Goal: Task Accomplishment & Management: Manage account settings

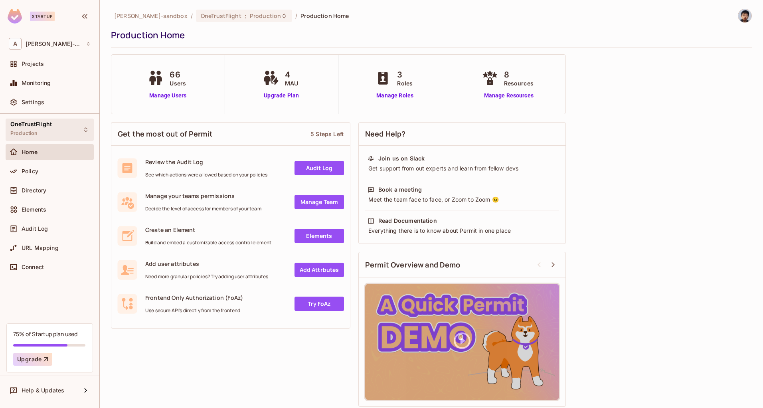
click at [34, 132] on span "Production" at bounding box center [24, 133] width 28 height 6
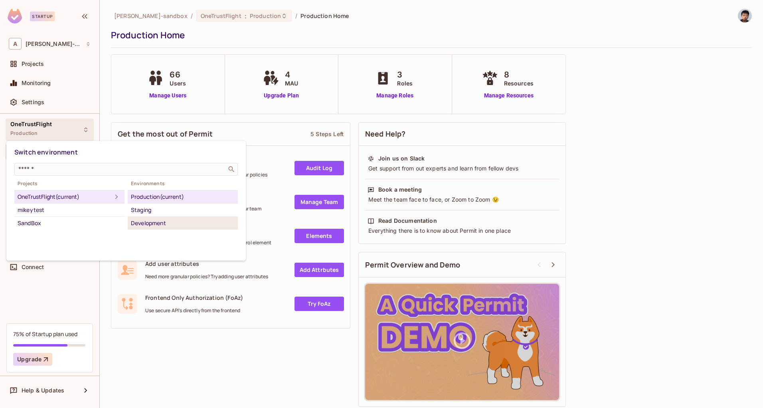
click at [144, 221] on div "Development" at bounding box center [183, 223] width 104 height 10
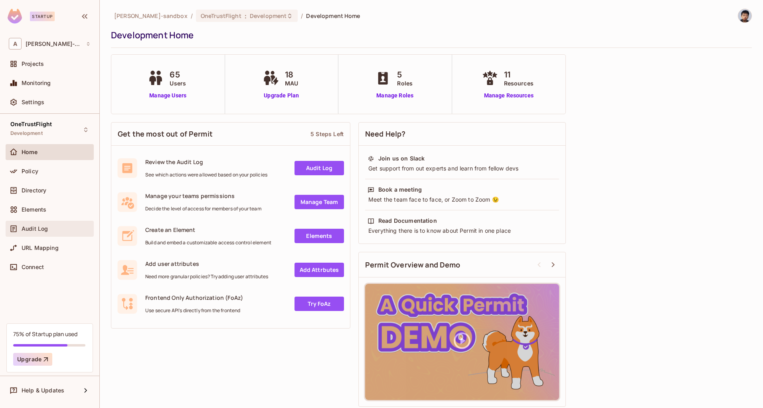
click at [44, 229] on span "Audit Log" at bounding box center [35, 229] width 26 height 6
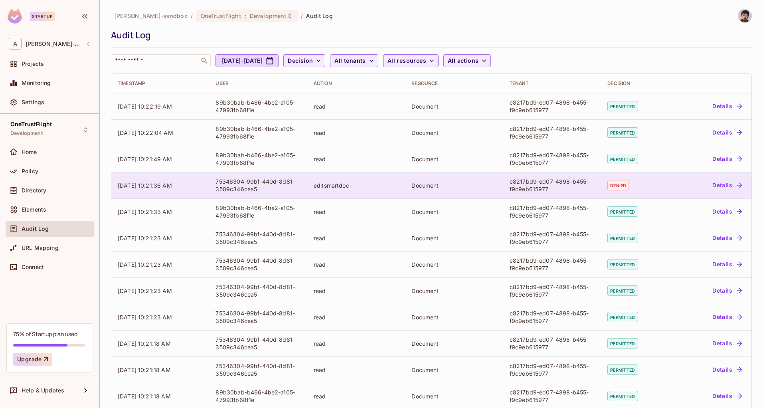
click at [415, 180] on td "Document" at bounding box center [454, 185] width 98 height 26
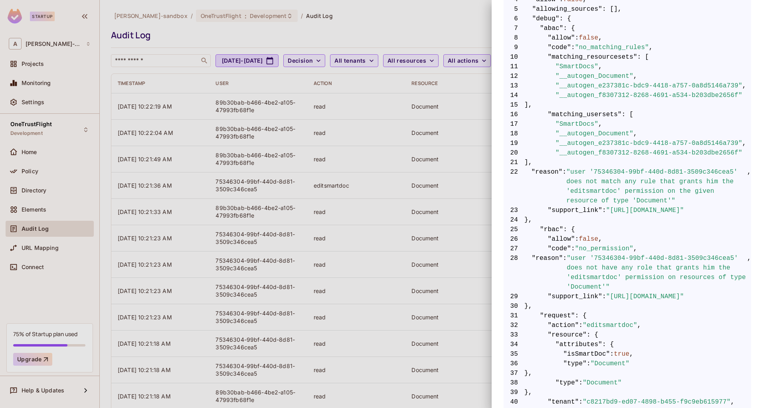
scroll to position [201, 0]
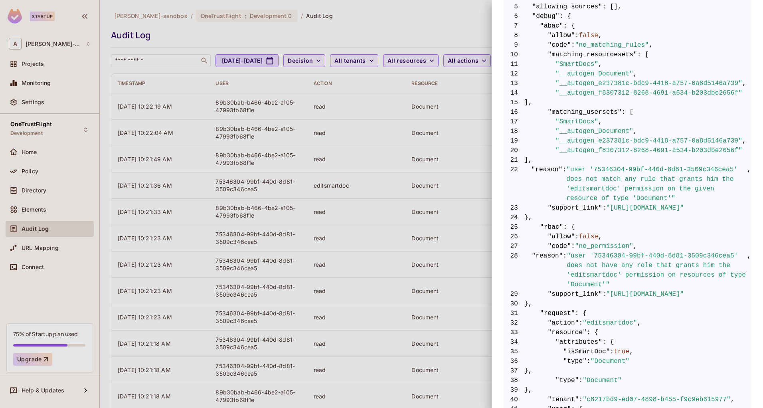
click at [347, 32] on div at bounding box center [381, 204] width 763 height 408
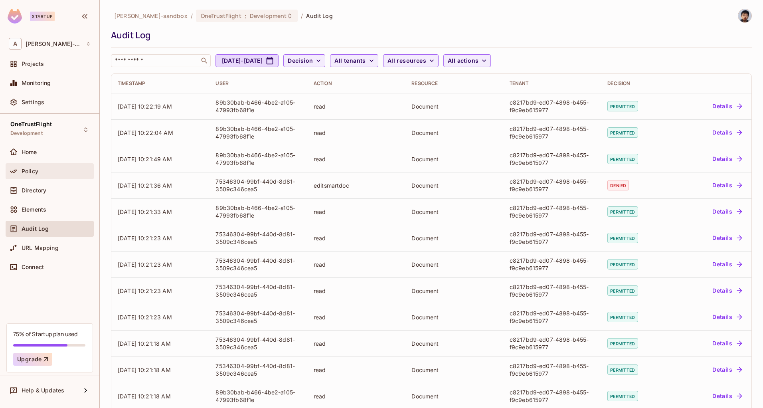
click at [46, 178] on div "Policy" at bounding box center [50, 171] width 88 height 16
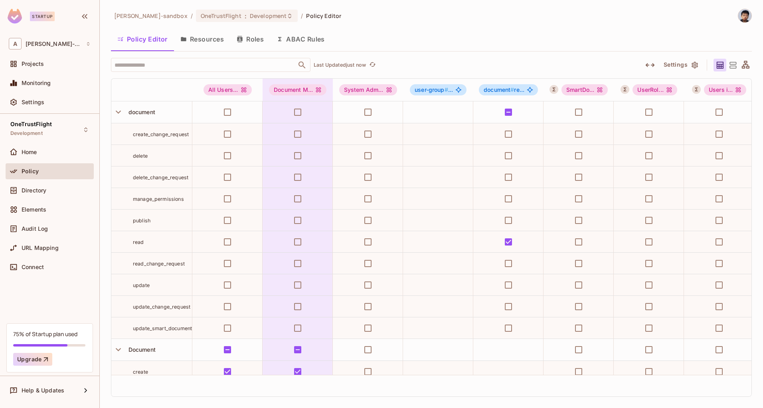
click at [298, 46] on button "ABAC Rules" at bounding box center [300, 39] width 61 height 20
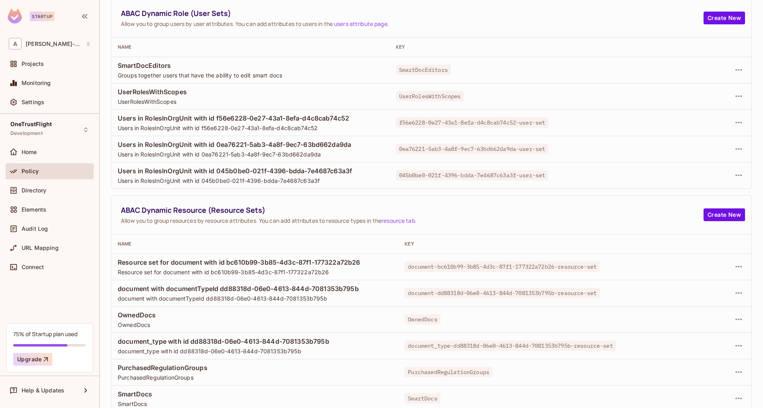
scroll to position [90, 0]
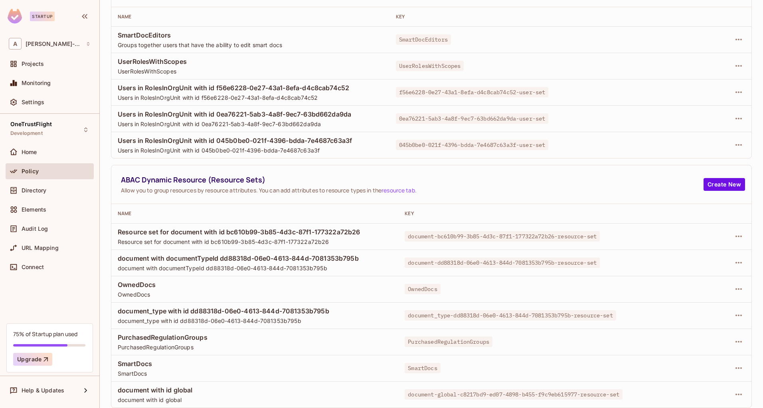
click at [227, 207] on th "Name" at bounding box center [254, 213] width 287 height 19
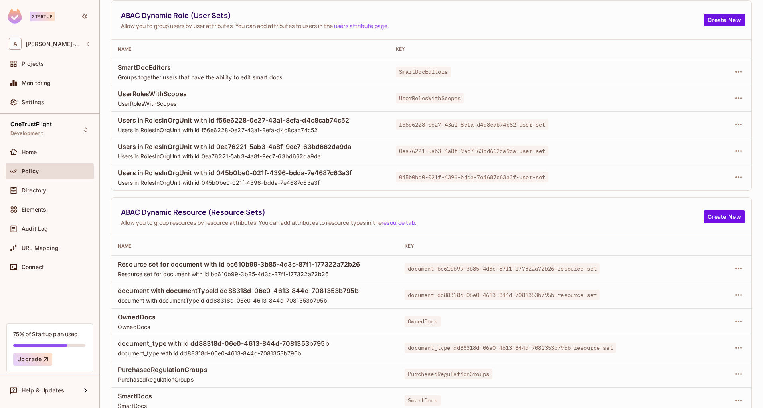
scroll to position [0, 0]
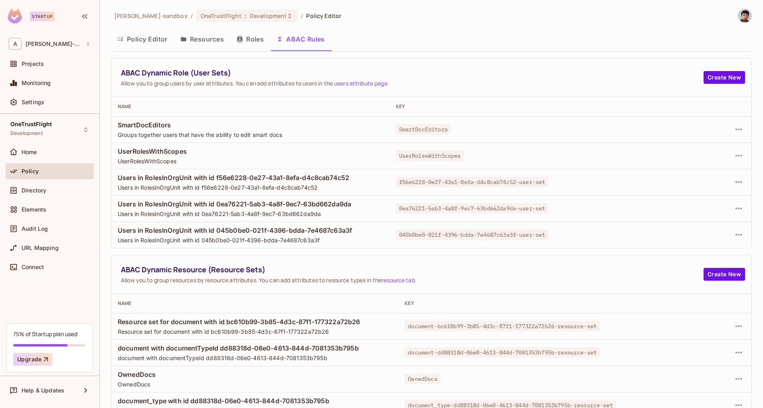
click at [206, 45] on button "Resources" at bounding box center [202, 39] width 56 height 20
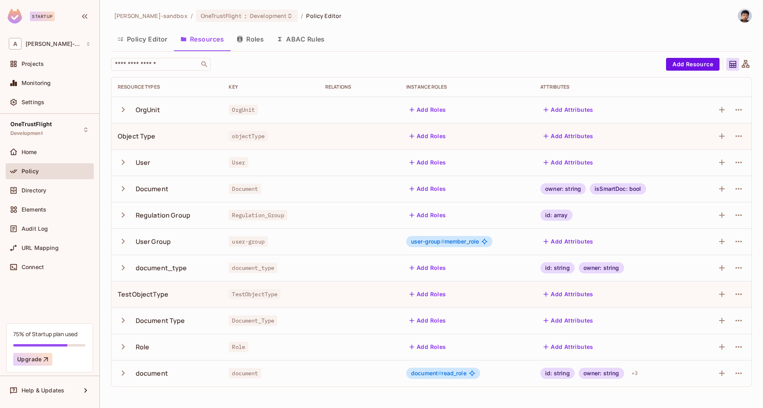
click at [123, 188] on icon "button" at bounding box center [123, 188] width 11 height 11
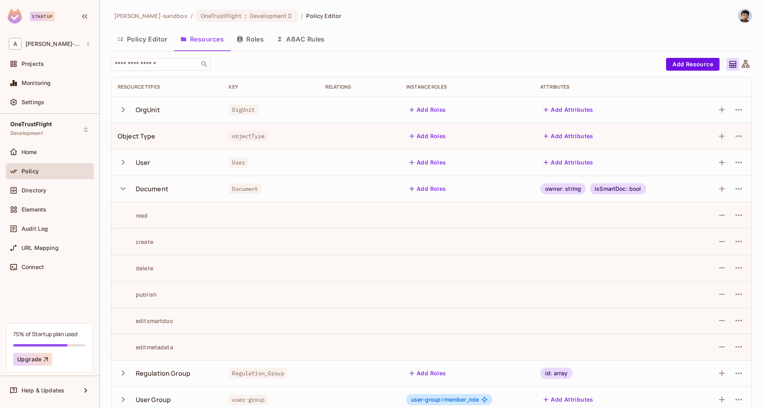
click at [121, 191] on icon "button" at bounding box center [123, 188] width 11 height 11
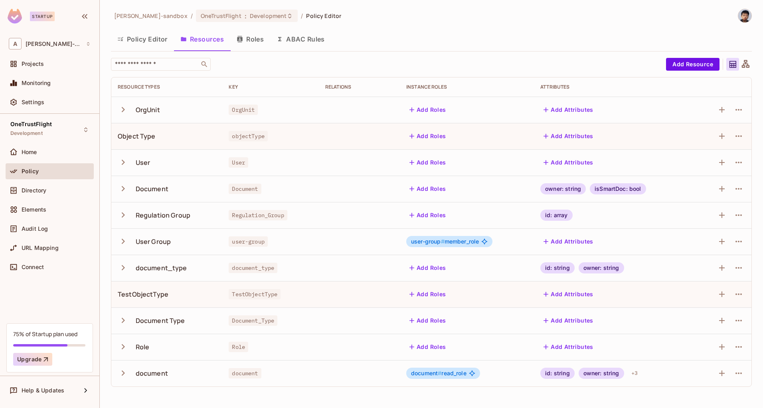
click at [309, 38] on button "ABAC Rules" at bounding box center [300, 39] width 61 height 20
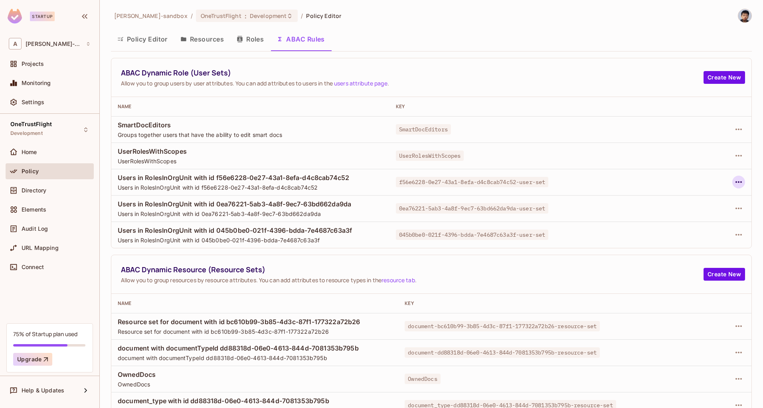
click at [734, 180] on icon "button" at bounding box center [739, 182] width 10 height 10
click at [676, 196] on div "Edit Dynamic Role (User Set)" at bounding box center [678, 200] width 78 height 8
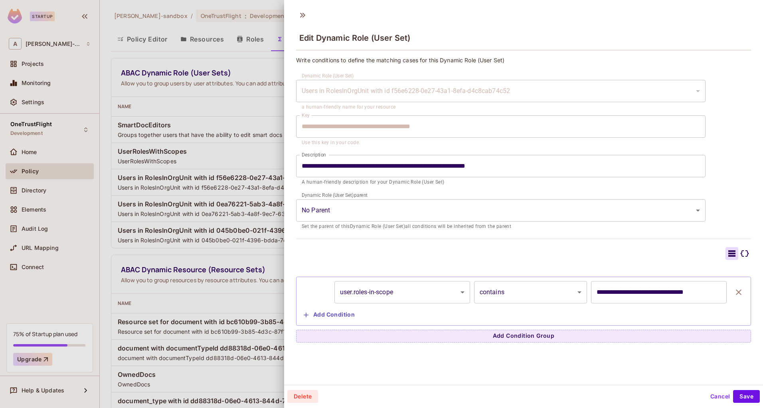
scroll to position [1, 0]
click at [715, 394] on button "Cancel" at bounding box center [720, 395] width 26 height 13
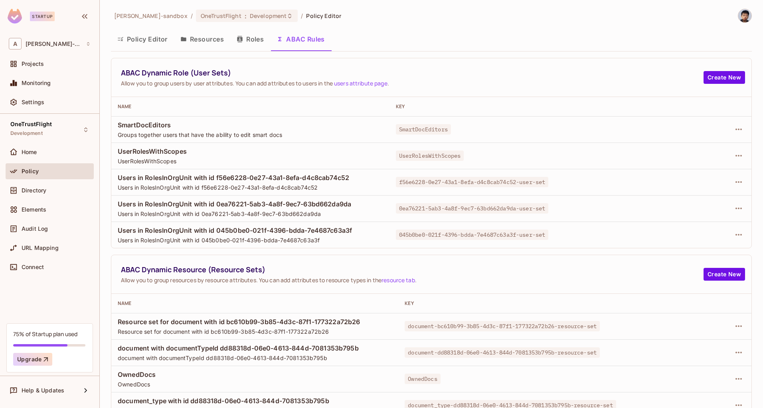
click at [210, 44] on button "Resources" at bounding box center [202, 39] width 56 height 20
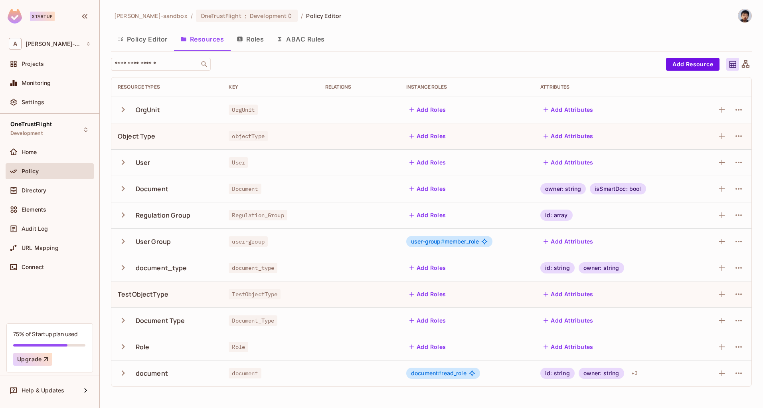
click at [123, 163] on icon "button" at bounding box center [123, 162] width 11 height 11
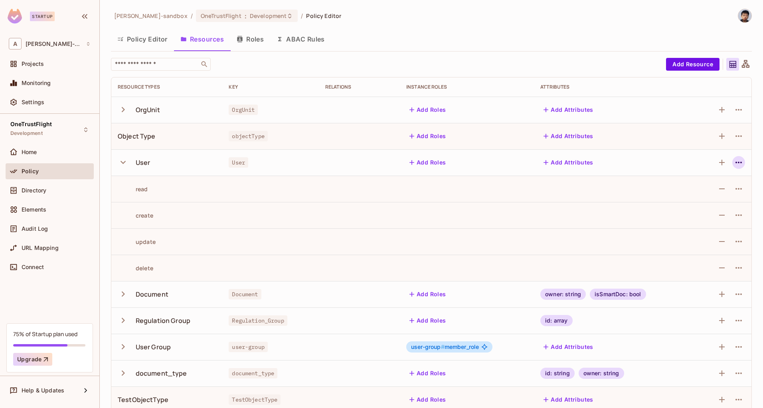
click at [736, 163] on icon "button" at bounding box center [739, 163] width 6 height 2
click at [699, 192] on div "Edit Resource" at bounding box center [699, 194] width 38 height 8
click at [734, 163] on icon "button" at bounding box center [739, 163] width 10 height 10
click at [687, 190] on span "Edit Resource" at bounding box center [698, 194] width 42 height 13
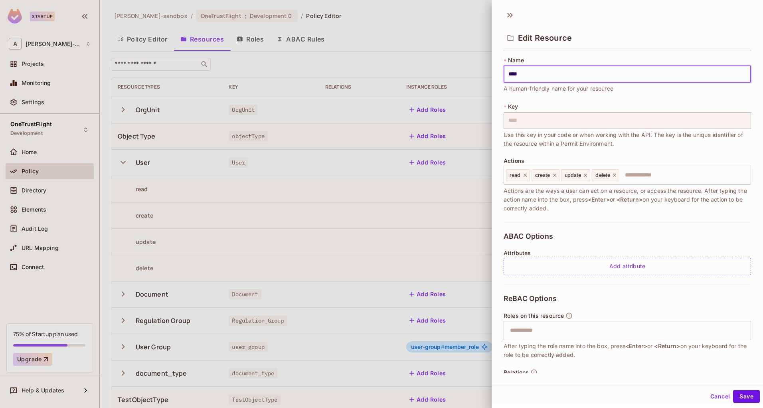
click at [707, 396] on button "Cancel" at bounding box center [720, 396] width 26 height 13
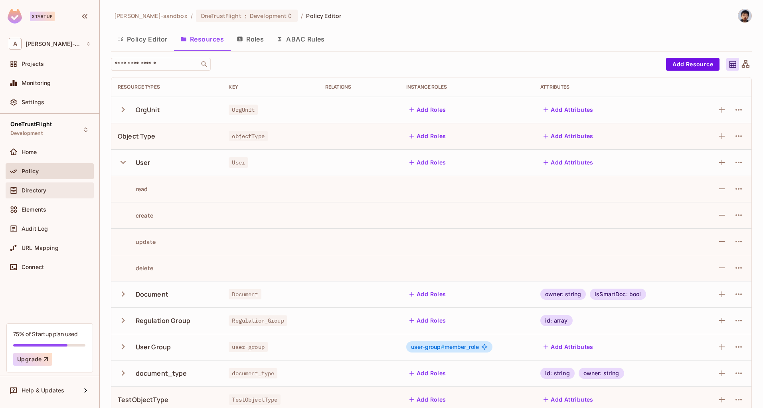
click at [55, 186] on div "Directory" at bounding box center [50, 191] width 82 height 10
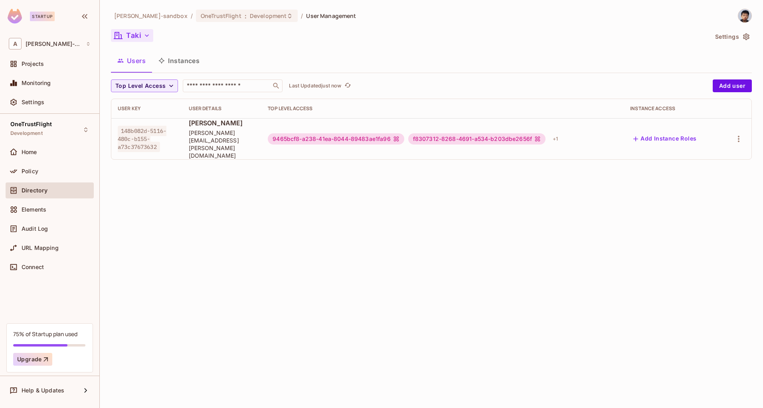
click at [139, 38] on button "Taki" at bounding box center [132, 35] width 42 height 13
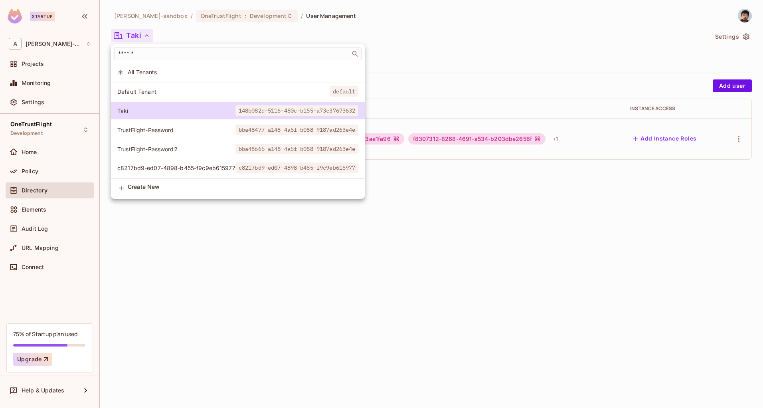
scroll to position [2, 0]
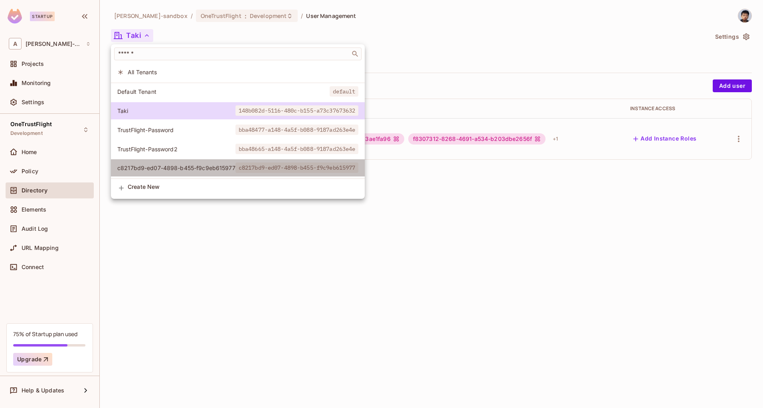
click at [160, 164] on span "c8217bd9-ed07-4898-b455-f9c9eb615977" at bounding box center [176, 168] width 118 height 8
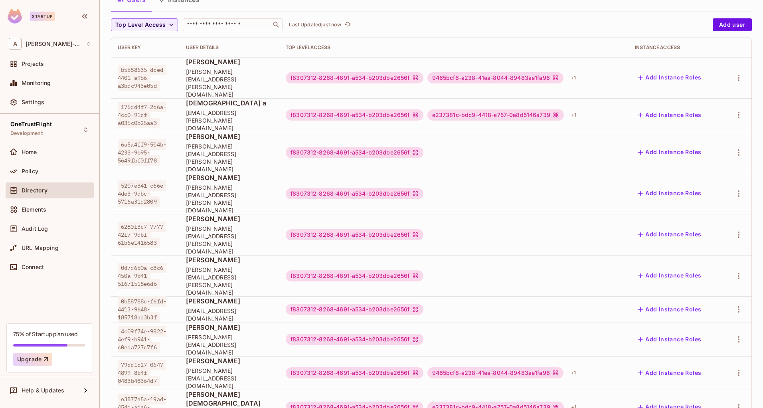
scroll to position [150, 0]
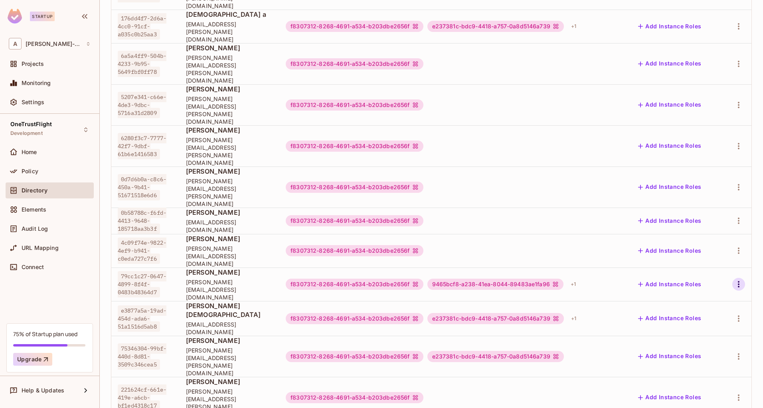
click at [734, 279] on icon "button" at bounding box center [739, 284] width 10 height 10
click at [684, 226] on span "Edit Attributes" at bounding box center [705, 228] width 44 height 13
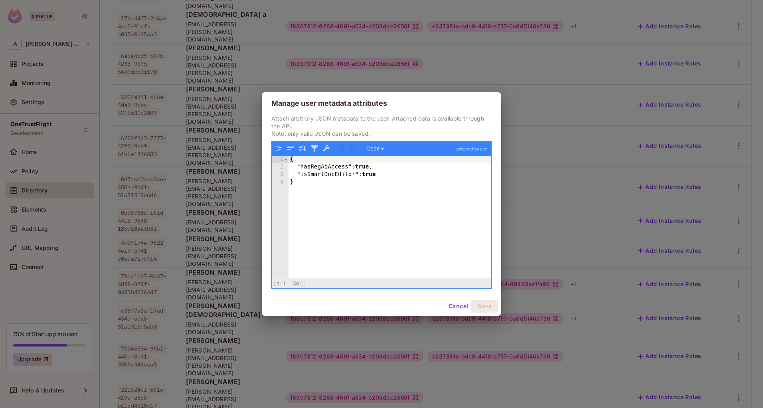
click at [452, 305] on button "Cancel" at bounding box center [459, 306] width 26 height 13
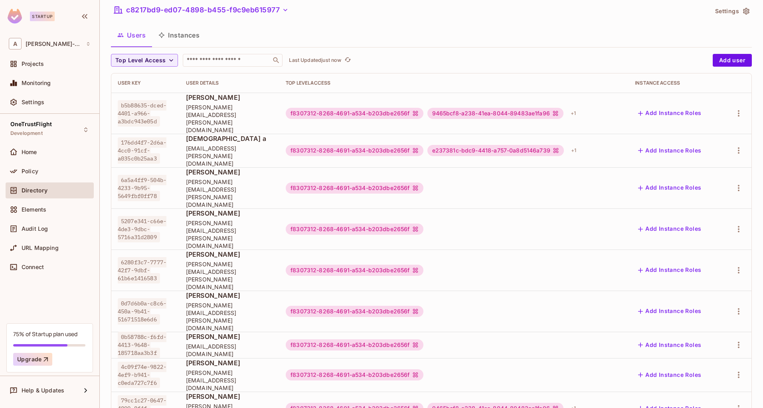
scroll to position [0, 0]
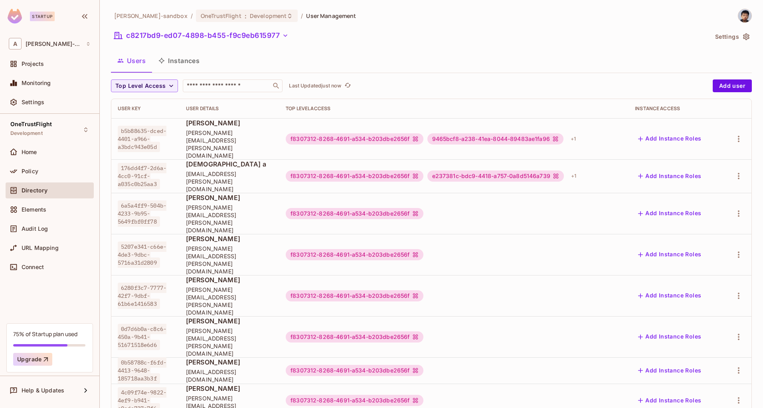
click at [170, 57] on button "Instances" at bounding box center [179, 61] width 54 height 20
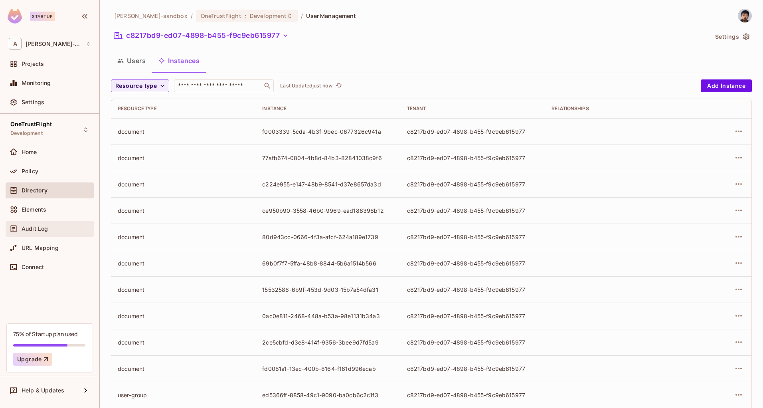
click at [60, 228] on div "Audit Log" at bounding box center [56, 229] width 69 height 6
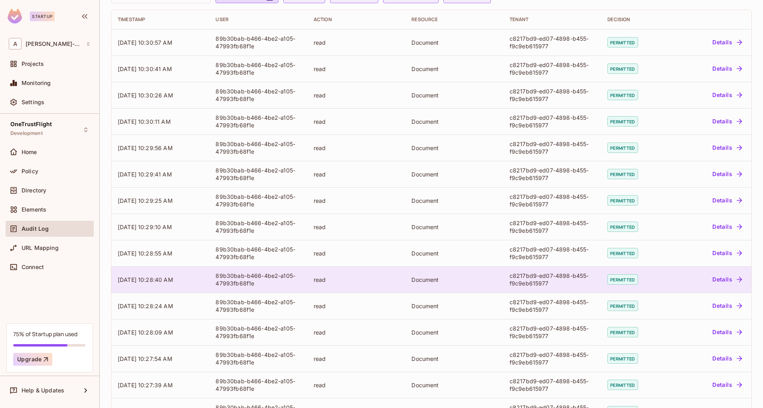
scroll to position [118, 0]
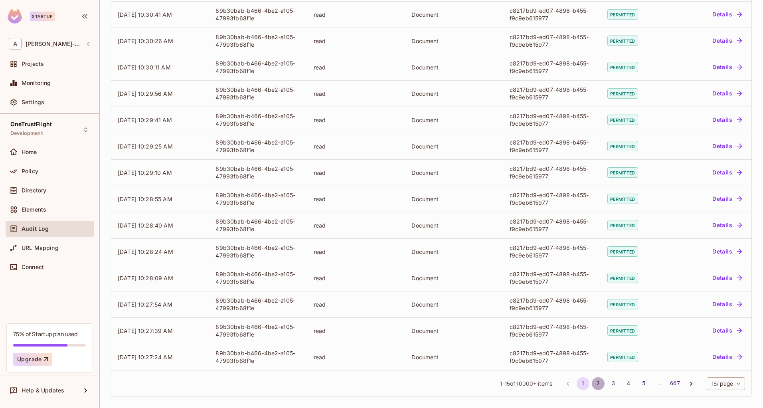
click at [592, 384] on button "2" at bounding box center [598, 383] width 13 height 13
click at [607, 387] on button "3" at bounding box center [613, 383] width 13 height 13
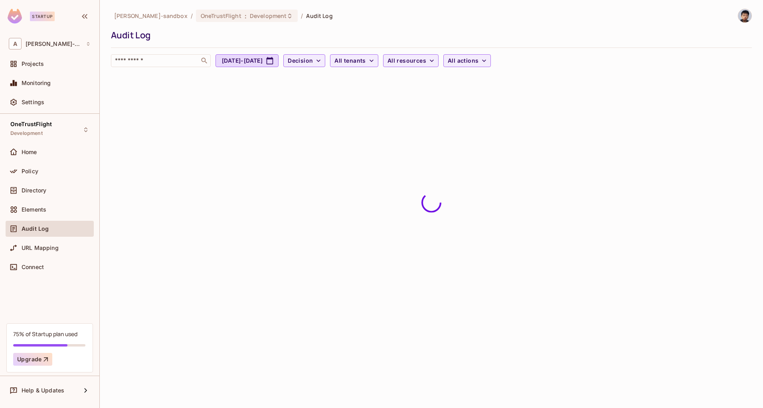
scroll to position [0, 0]
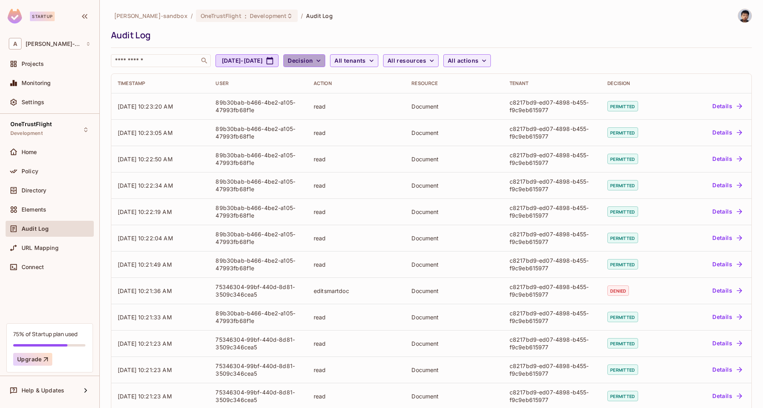
click at [313, 61] on span "Decision" at bounding box center [300, 61] width 25 height 10
click at [347, 97] on span "Denied" at bounding box center [340, 96] width 27 height 8
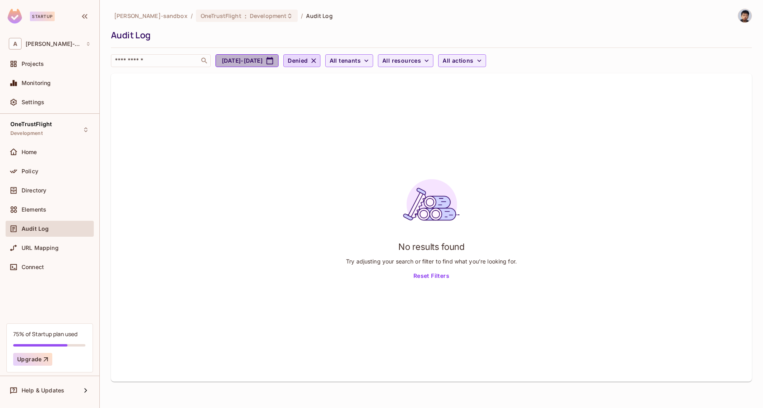
click at [258, 60] on button "[DATE] - [DATE]" at bounding box center [247, 60] width 63 height 13
select select "*"
select select "****"
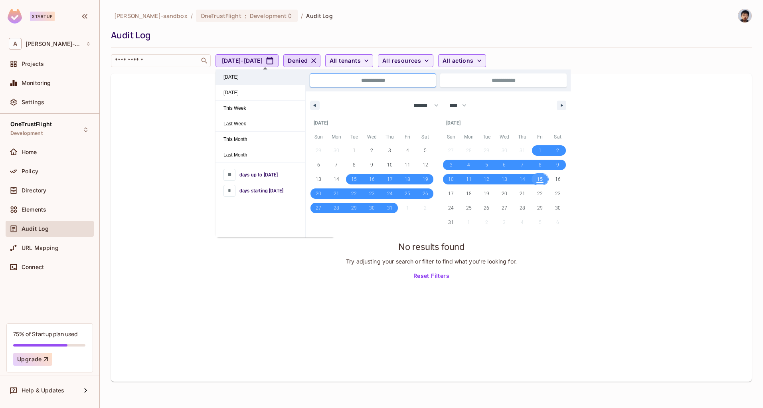
click at [246, 75] on span "[DATE]" at bounding box center [261, 76] width 90 height 15
type input "*"
type input "**********"
select select "*"
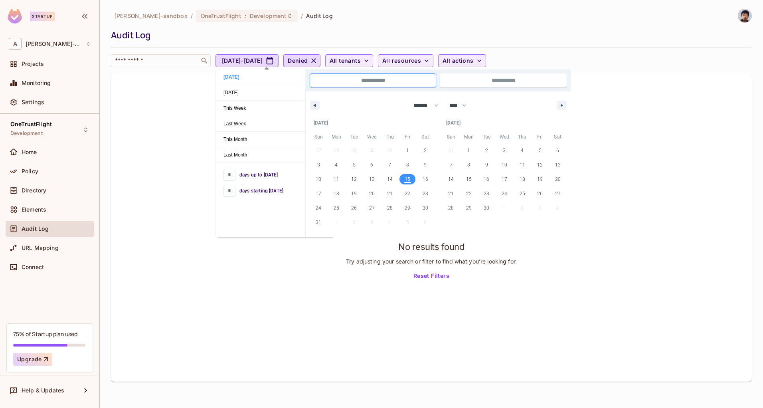
click at [412, 303] on div "No results found Try adjusting your search or filter to find what you’re lookin…" at bounding box center [431, 227] width 641 height 308
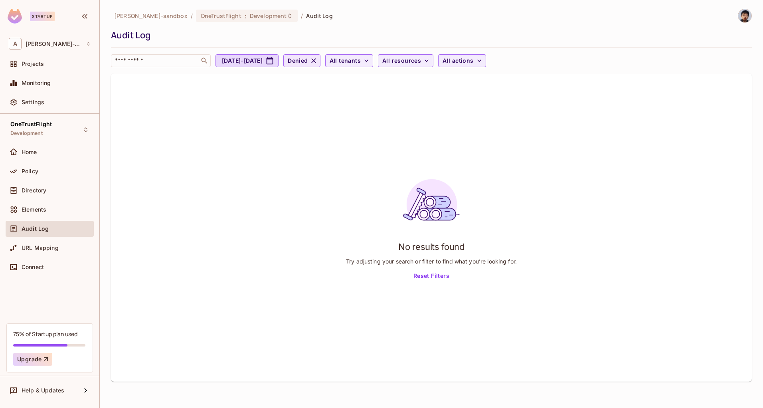
click at [308, 60] on span "Denied" at bounding box center [298, 61] width 20 height 10
click at [400, 76] on div at bounding box center [381, 204] width 763 height 408
click at [421, 64] on span "All resources" at bounding box center [401, 61] width 39 height 10
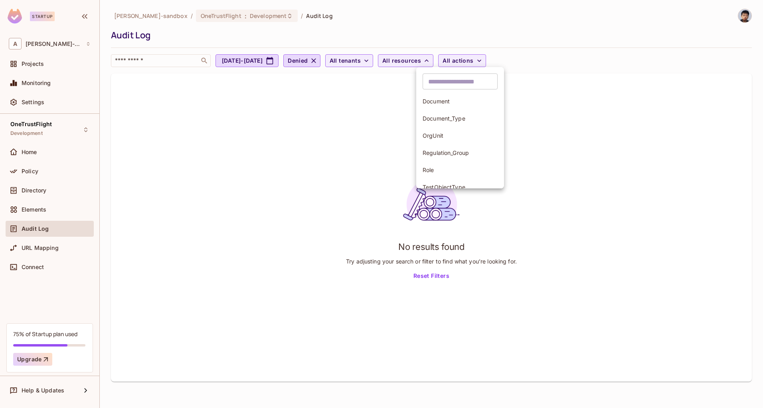
click at [454, 97] on span "Document" at bounding box center [460, 101] width 75 height 8
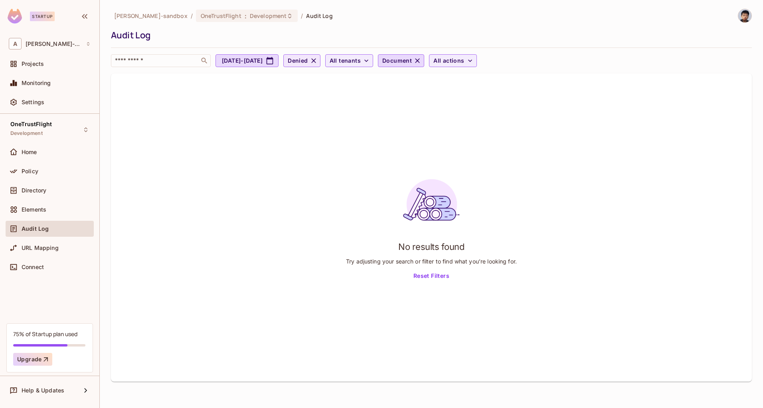
click at [318, 62] on icon "button" at bounding box center [314, 61] width 8 height 8
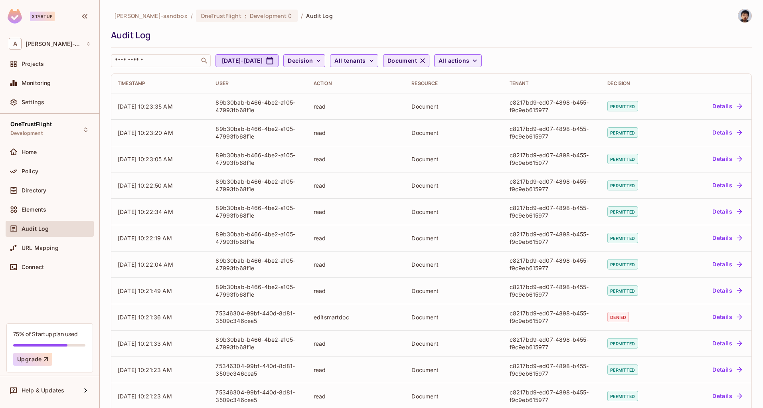
click at [427, 62] on icon "button" at bounding box center [423, 61] width 8 height 8
click at [313, 58] on span "Decision" at bounding box center [300, 61] width 25 height 10
click at [340, 96] on span "Denied" at bounding box center [342, 96] width 27 height 8
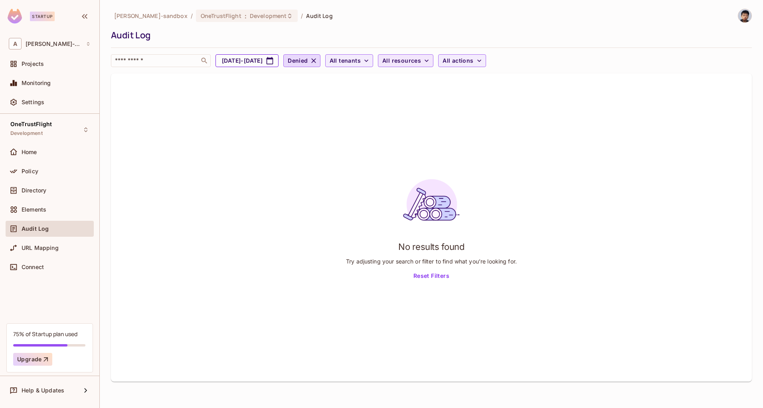
click at [279, 64] on button "[DATE] - [DATE]" at bounding box center [247, 60] width 63 height 13
select select "*"
select select "****"
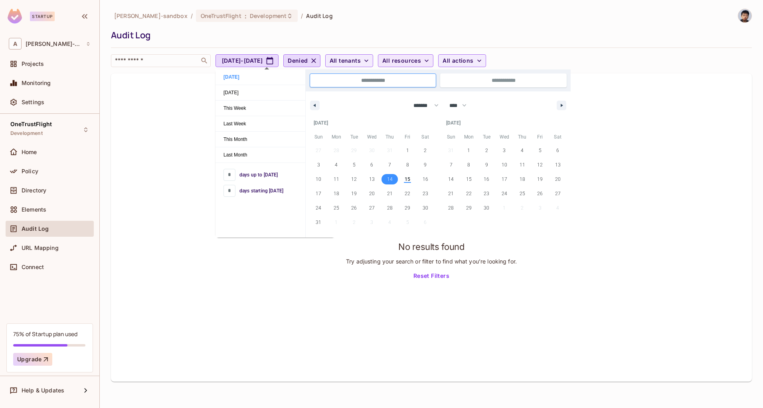
click at [391, 180] on span "14" at bounding box center [390, 179] width 6 height 14
type input "*"
type input "**********"
click at [665, 248] on div "No results found Try adjusting your search or filter to find what you’re lookin…" at bounding box center [431, 227] width 641 height 308
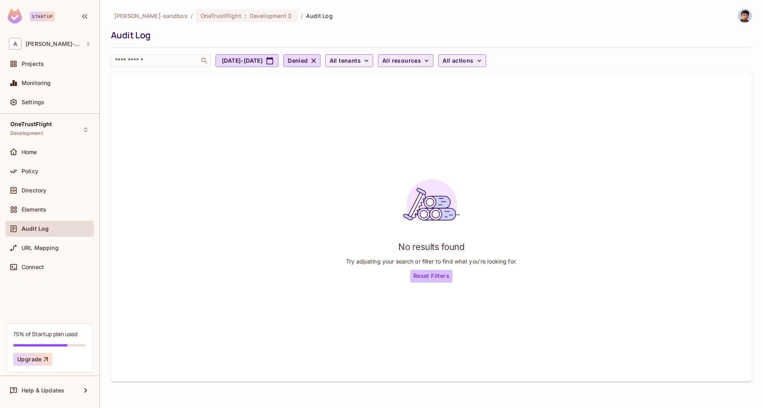
click at [425, 273] on button "Reset Filters" at bounding box center [431, 276] width 42 height 13
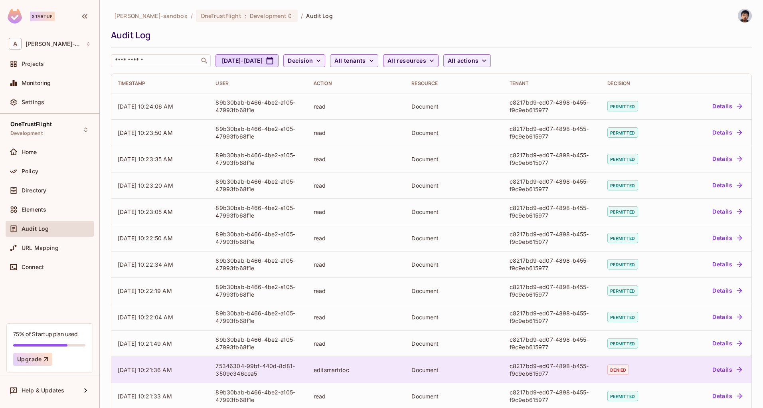
click at [224, 379] on td "75346304-99bf-440d-8d81-3509c346cea5" at bounding box center [258, 370] width 98 height 26
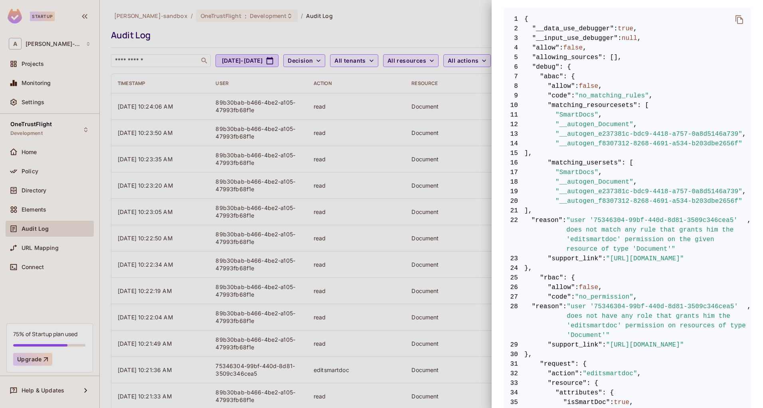
scroll to position [202, 0]
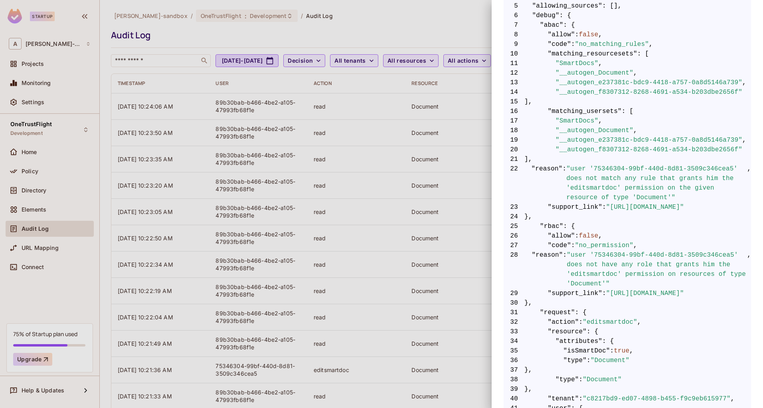
click at [361, 202] on div at bounding box center [381, 204] width 763 height 408
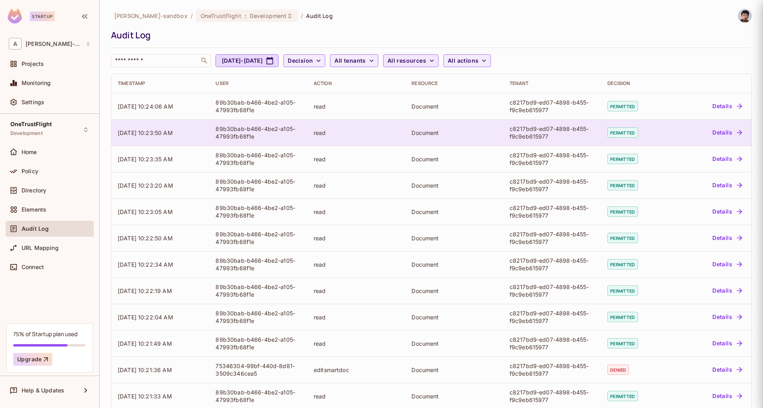
scroll to position [0, 0]
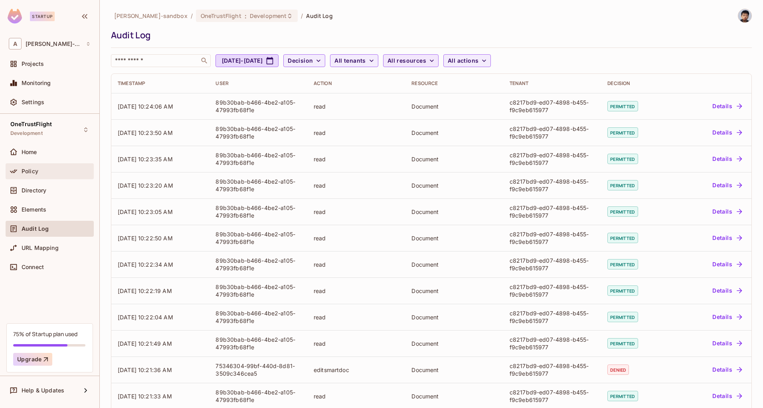
click at [41, 171] on div "Policy" at bounding box center [56, 171] width 69 height 6
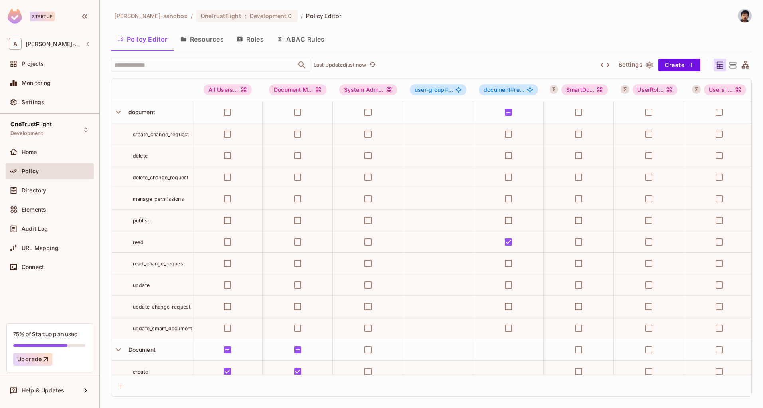
click at [737, 65] on icon at bounding box center [733, 65] width 10 height 10
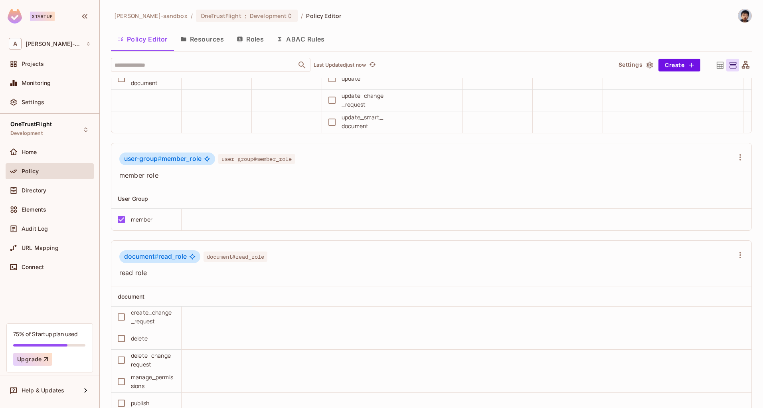
scroll to position [1060, 0]
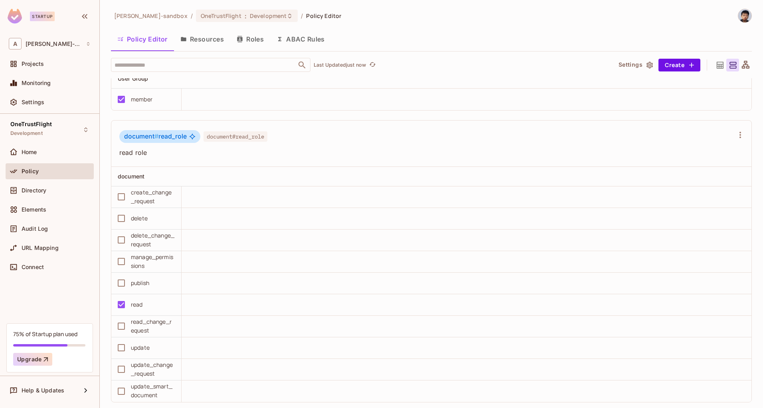
click at [717, 64] on icon at bounding box center [720, 64] width 7 height 7
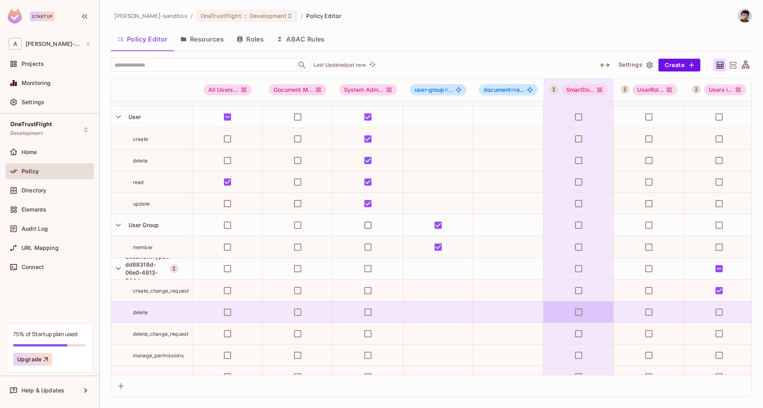
scroll to position [1039, 0]
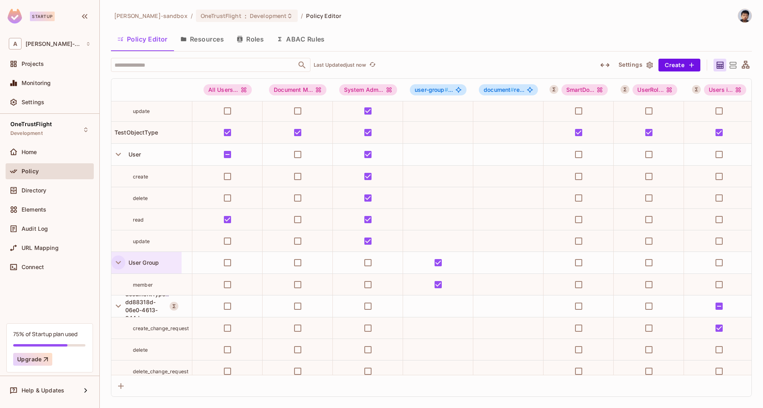
click at [118, 262] on icon "button" at bounding box center [118, 262] width 11 height 11
click at [118, 282] on icon "button" at bounding box center [118, 284] width 11 height 11
click at [116, 308] on icon "button" at bounding box center [118, 306] width 11 height 11
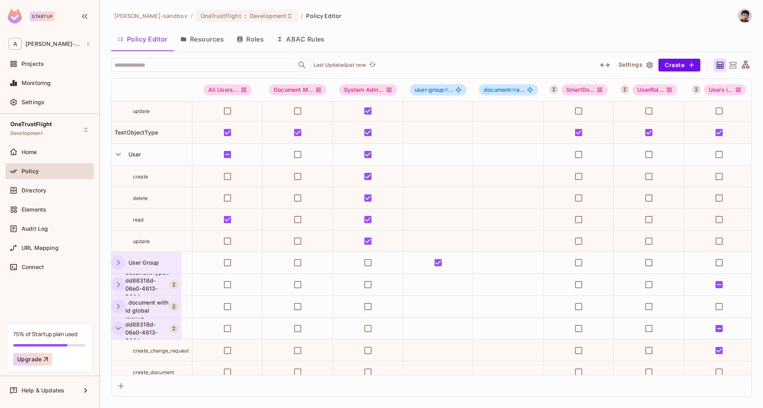
click at [120, 331] on icon "button" at bounding box center [118, 328] width 11 height 11
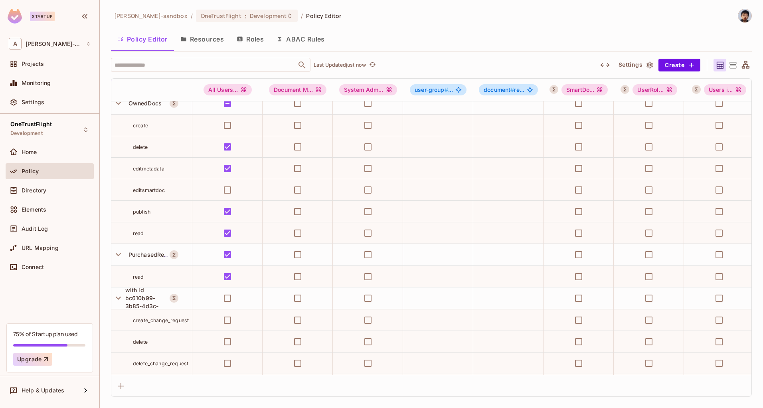
scroll to position [1298, 0]
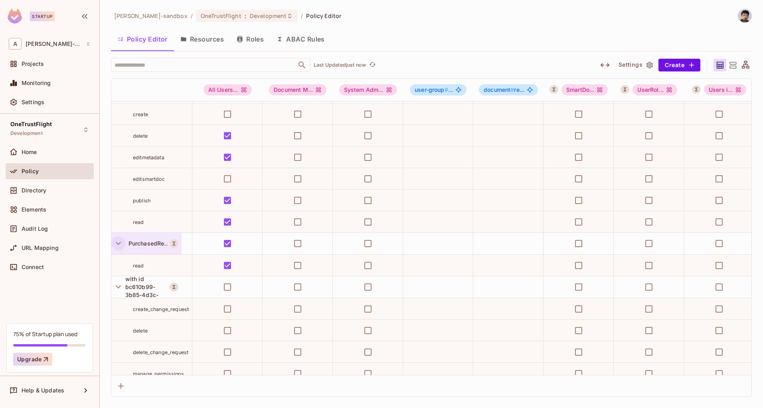
click at [116, 245] on icon "button" at bounding box center [118, 243] width 11 height 11
click at [115, 261] on icon "button" at bounding box center [118, 265] width 11 height 11
click at [121, 293] on button "button" at bounding box center [118, 287] width 14 height 14
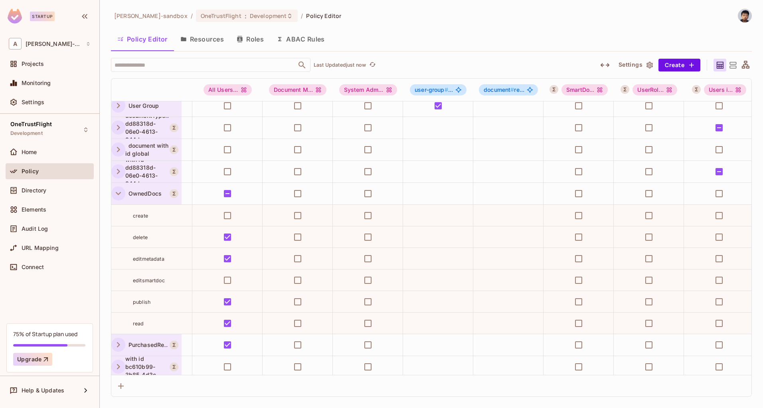
click at [120, 198] on icon "button" at bounding box center [118, 193] width 11 height 11
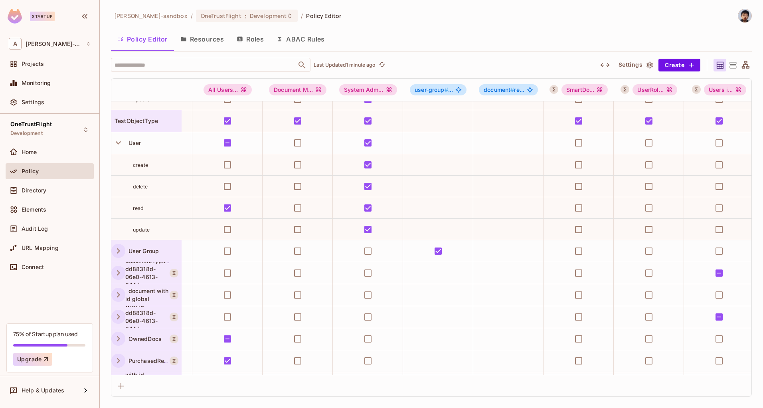
scroll to position [951, 0]
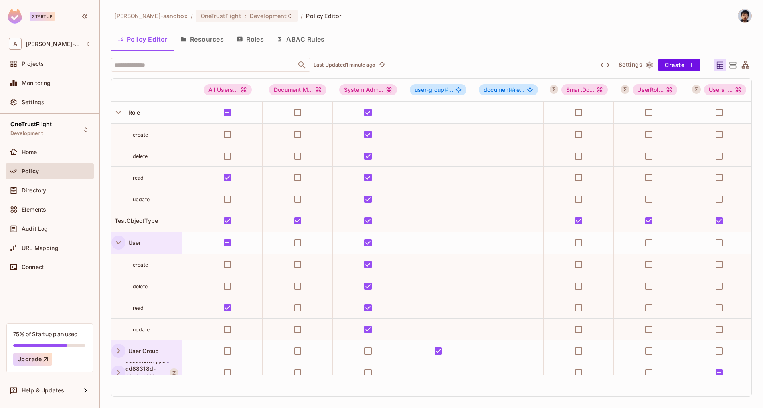
click at [123, 243] on icon "button" at bounding box center [118, 242] width 11 height 11
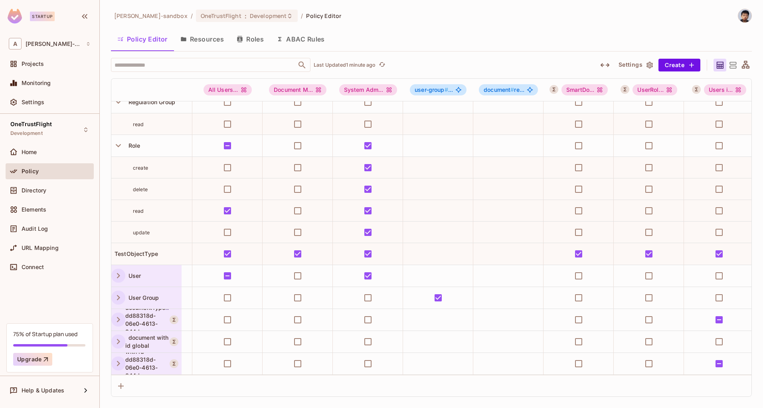
scroll to position [820, 0]
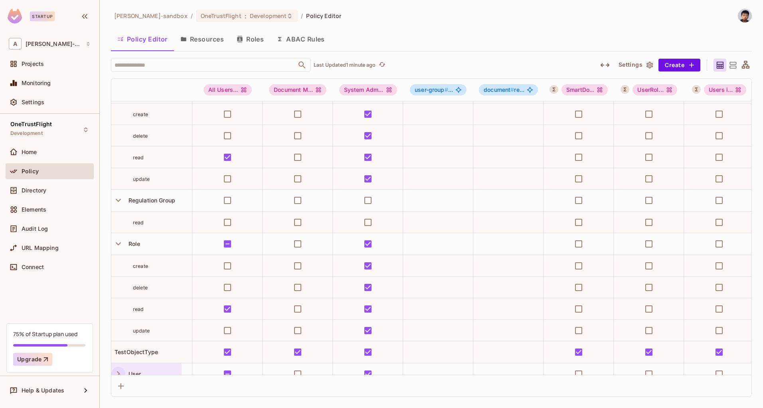
drag, startPoint x: 115, startPoint y: 247, endPoint x: 120, endPoint y: 220, distance: 27.5
click at [115, 247] on icon "button" at bounding box center [118, 243] width 11 height 11
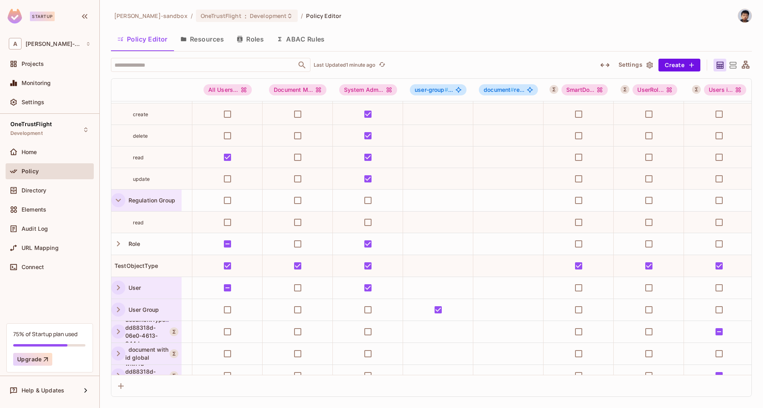
click at [120, 198] on icon "button" at bounding box center [118, 200] width 11 height 11
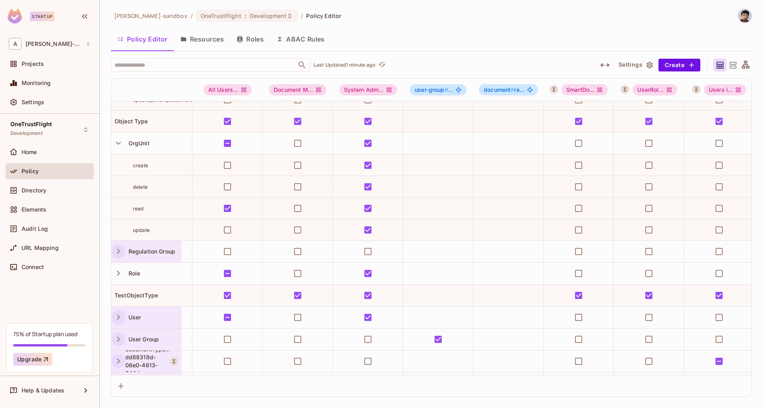
scroll to position [677, 0]
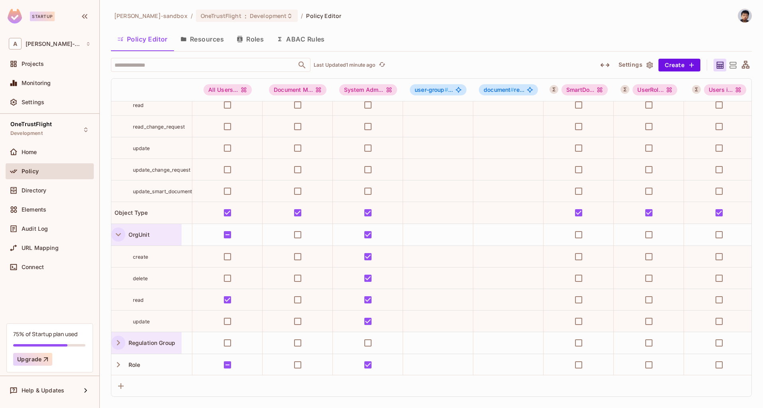
click at [115, 236] on icon "button" at bounding box center [118, 234] width 11 height 11
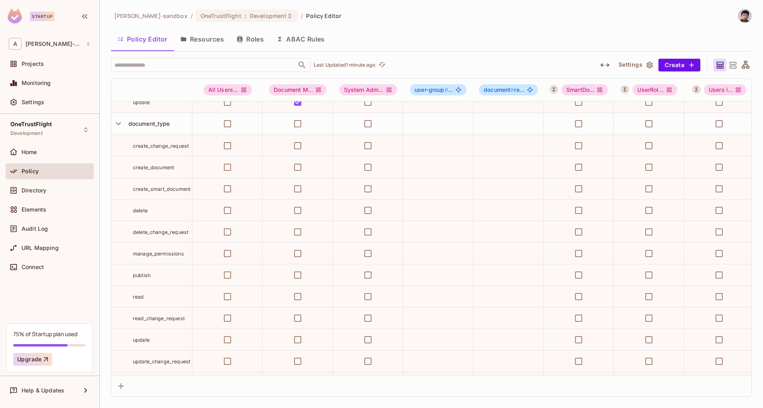
scroll to position [367, 0]
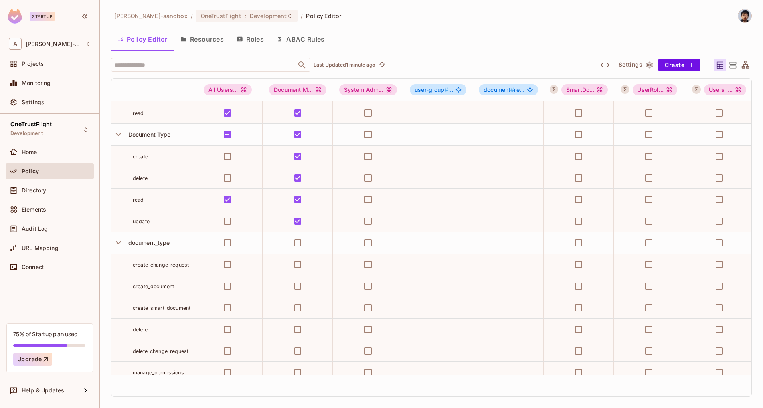
drag, startPoint x: 118, startPoint y: 239, endPoint x: 126, endPoint y: 202, distance: 38.3
click at [118, 239] on icon "button" at bounding box center [118, 242] width 11 height 11
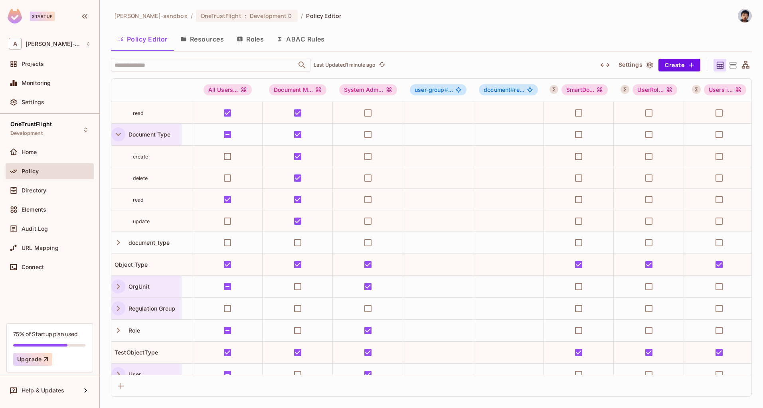
click at [120, 133] on icon "button" at bounding box center [118, 134] width 5 height 3
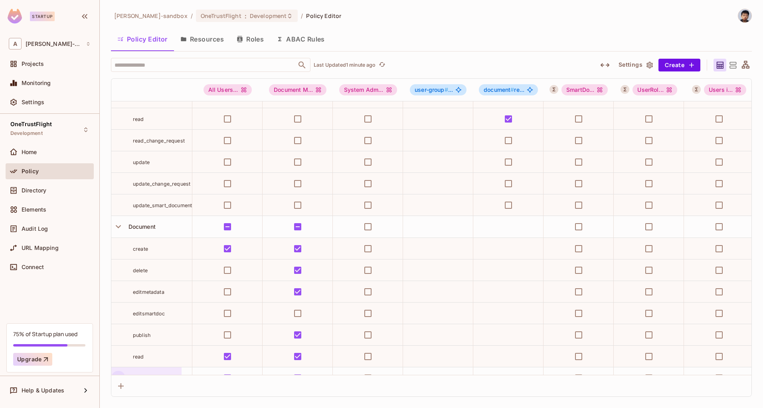
scroll to position [114, 0]
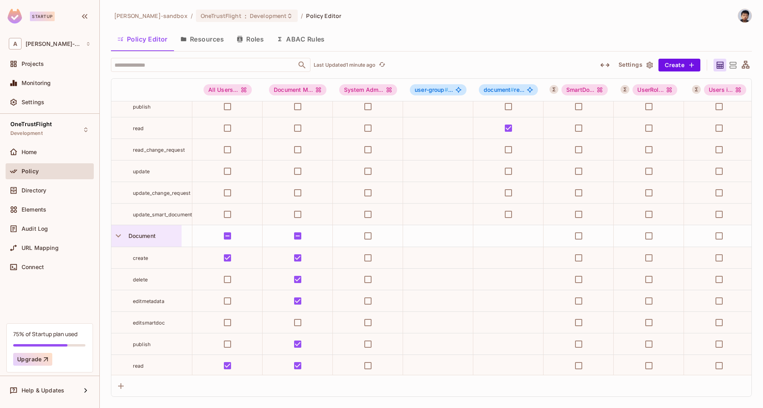
click at [119, 233] on icon "button" at bounding box center [118, 235] width 11 height 11
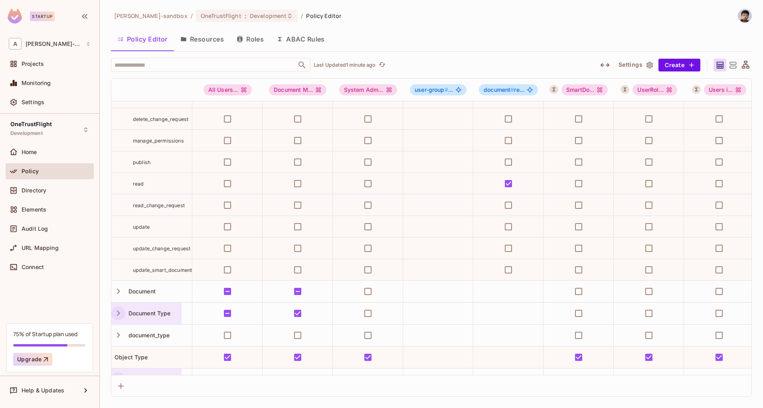
scroll to position [0, 0]
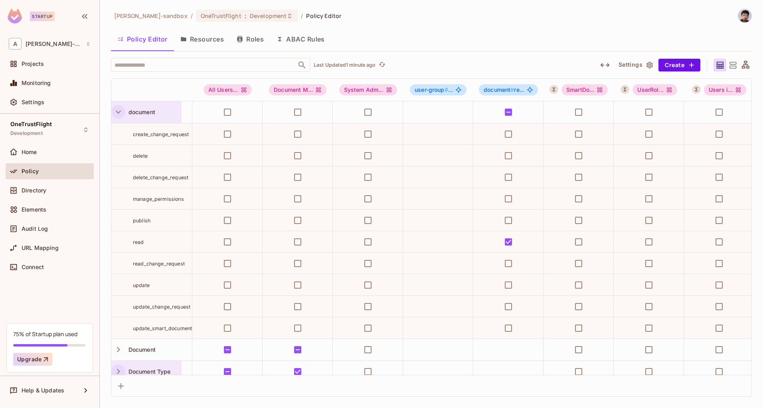
click at [121, 110] on icon "button" at bounding box center [118, 112] width 11 height 11
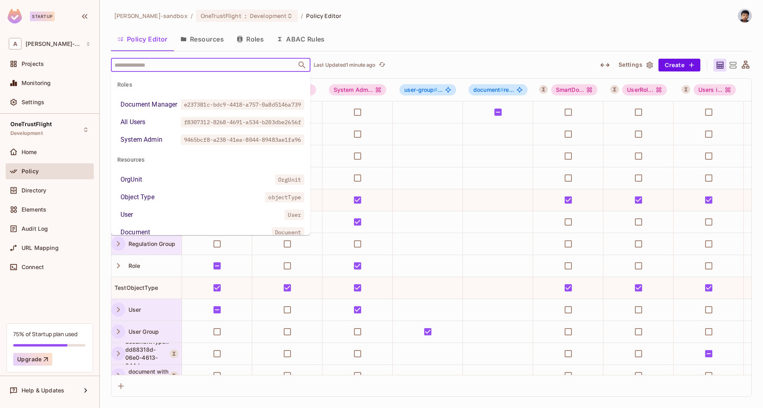
click at [200, 62] on input "text" at bounding box center [204, 65] width 182 height 14
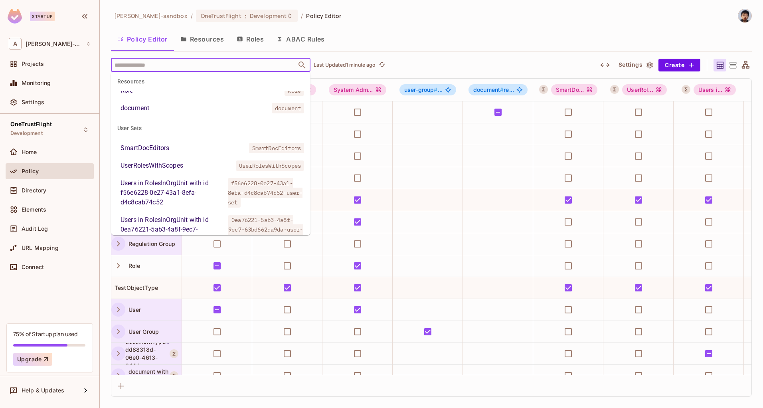
scroll to position [281, 0]
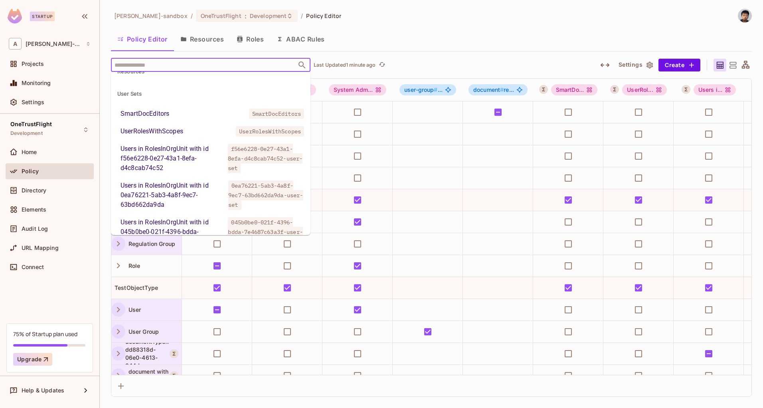
click at [170, 121] on li "SmartDocEditors SmartDocEditors" at bounding box center [211, 114] width 200 height 14
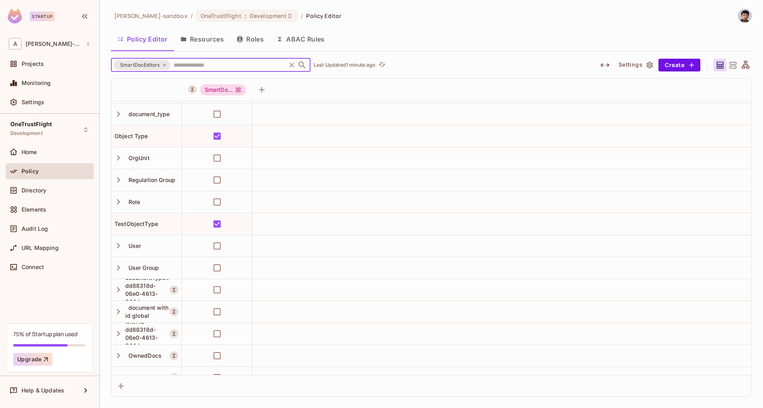
scroll to position [0, 0]
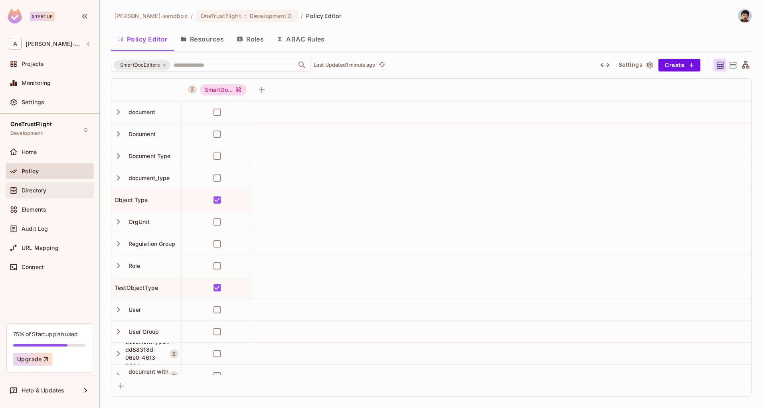
click at [49, 193] on div "Directory" at bounding box center [56, 190] width 69 height 6
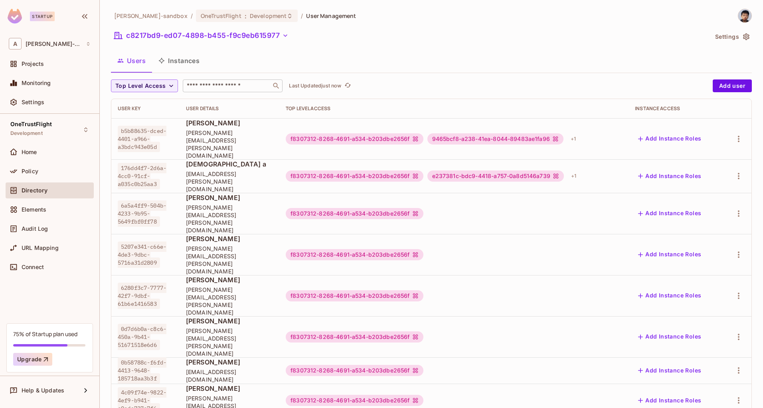
drag, startPoint x: 211, startPoint y: 91, endPoint x: 219, endPoint y: 96, distance: 9.4
click at [210, 91] on div "​" at bounding box center [233, 85] width 100 height 13
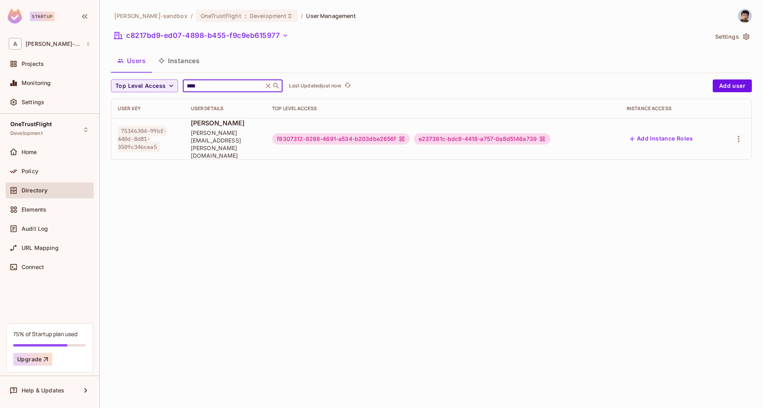
type input "****"
click at [216, 127] on span "[PERSON_NAME]" at bounding box center [225, 123] width 69 height 9
click at [738, 134] on icon "button" at bounding box center [739, 139] width 10 height 10
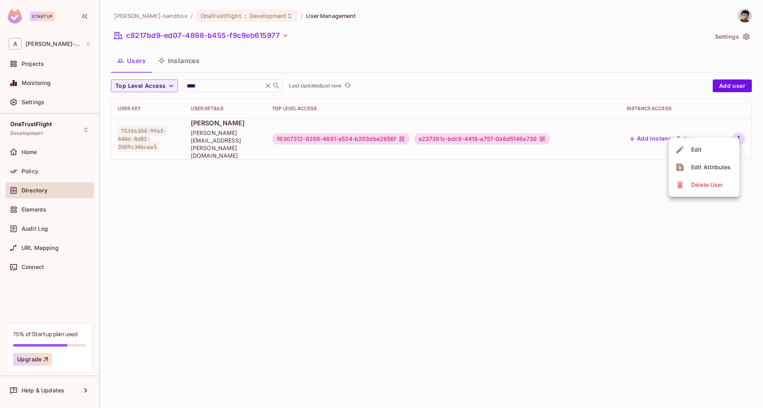
click at [719, 148] on li "Edit" at bounding box center [704, 150] width 71 height 18
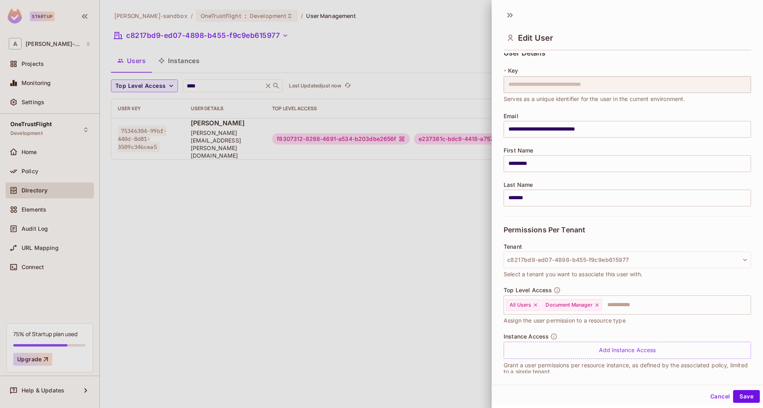
scroll to position [17, 0]
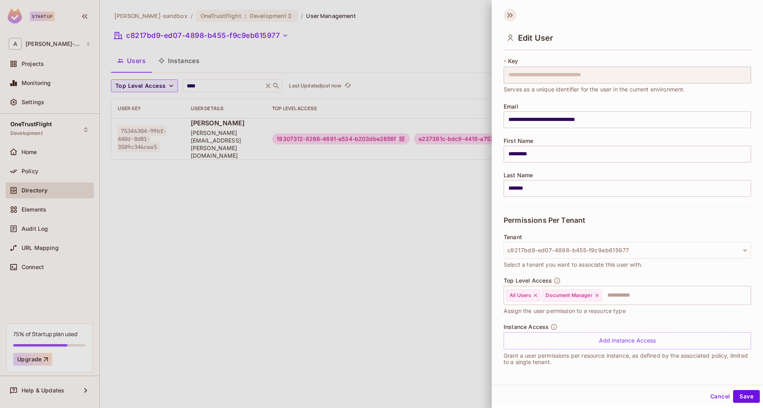
click at [510, 14] on icon at bounding box center [510, 15] width 13 height 13
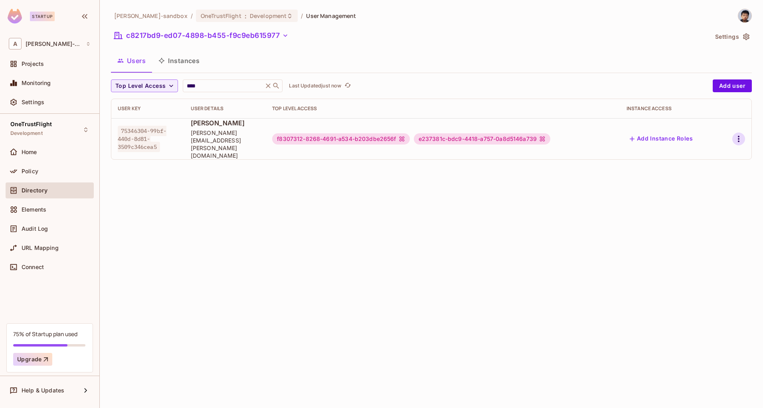
click at [742, 134] on icon "button" at bounding box center [739, 139] width 10 height 10
click at [717, 166] on div "Edit Attributes" at bounding box center [711, 167] width 40 height 8
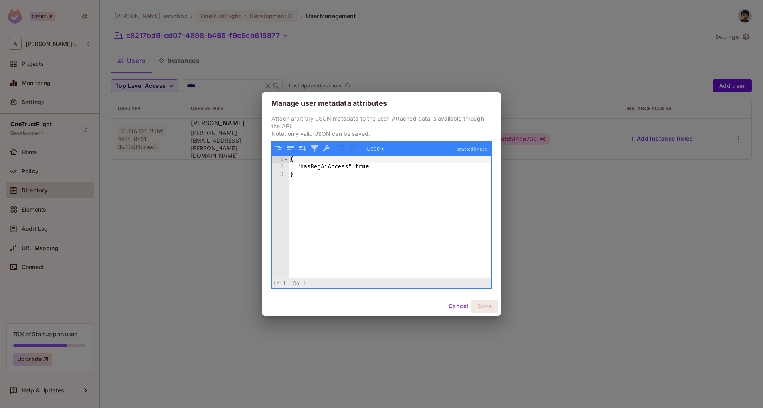
click at [398, 171] on div "{ "hasRegAiAccess" : true }" at bounding box center [390, 225] width 203 height 138
click at [385, 168] on div "{ "hasRegAiAccess" : true }" at bounding box center [390, 225] width 203 height 138
click at [457, 311] on button "Cancel" at bounding box center [459, 306] width 26 height 13
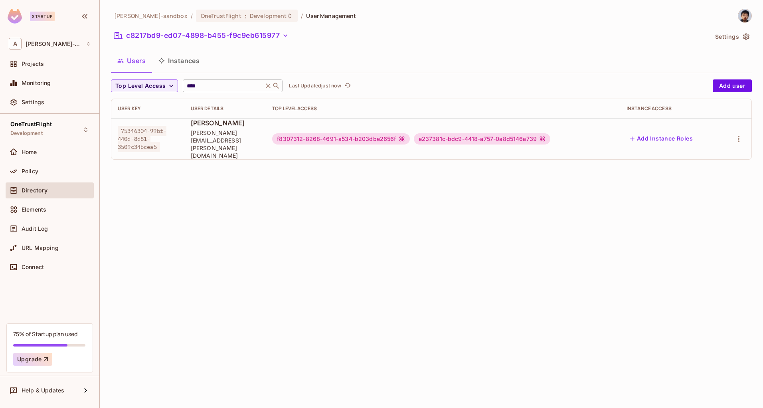
click at [267, 85] on icon at bounding box center [268, 85] width 5 height 5
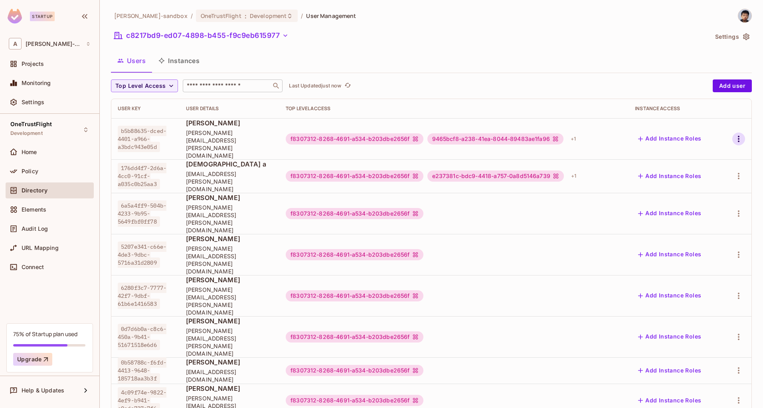
click at [738, 136] on icon "button" at bounding box center [739, 139] width 2 height 6
click at [690, 164] on div "Edit Attributes" at bounding box center [706, 167] width 40 height 8
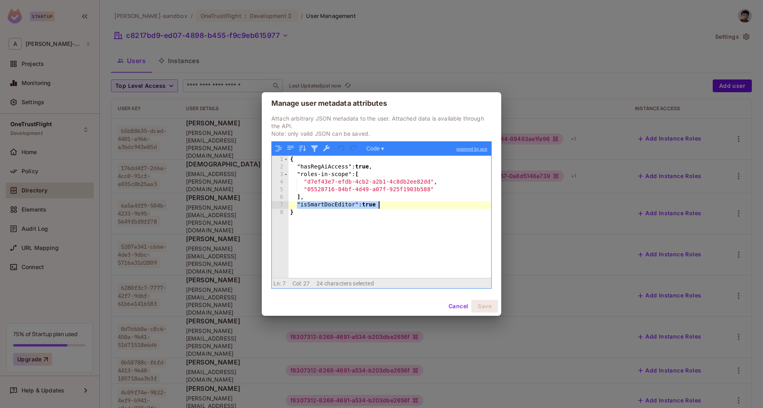
drag, startPoint x: 322, startPoint y: 205, endPoint x: 430, endPoint y: 205, distance: 107.8
click at [430, 205] on div "{ "hasRegAiAccess" : true , "roles-in-scope" : [ "d7ef43e7-efdb-4cb2-a2b1-4c8db…" at bounding box center [390, 225] width 203 height 138
click at [458, 303] on button "Cancel" at bounding box center [459, 306] width 26 height 13
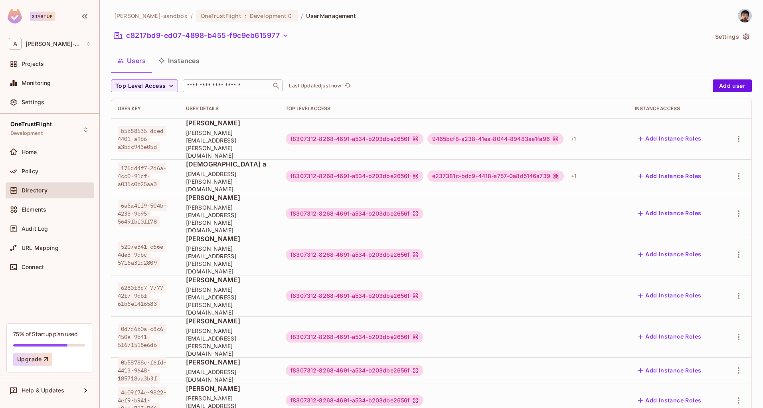
click at [250, 86] on input "text" at bounding box center [227, 86] width 84 height 8
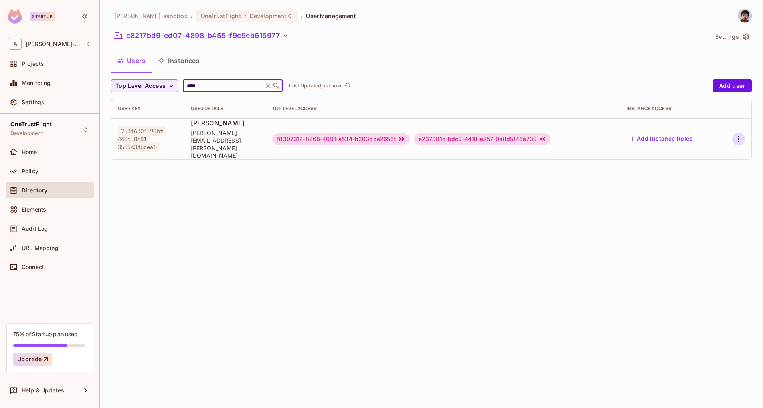
click at [741, 135] on icon "button" at bounding box center [739, 139] width 10 height 10
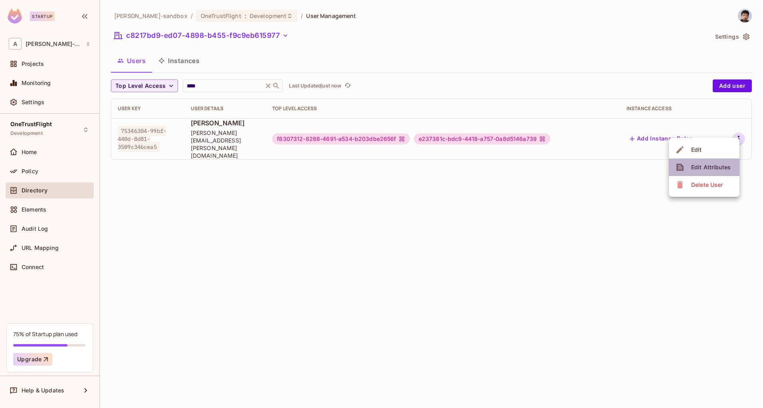
click at [722, 161] on span "Edit Attributes" at bounding box center [711, 167] width 44 height 13
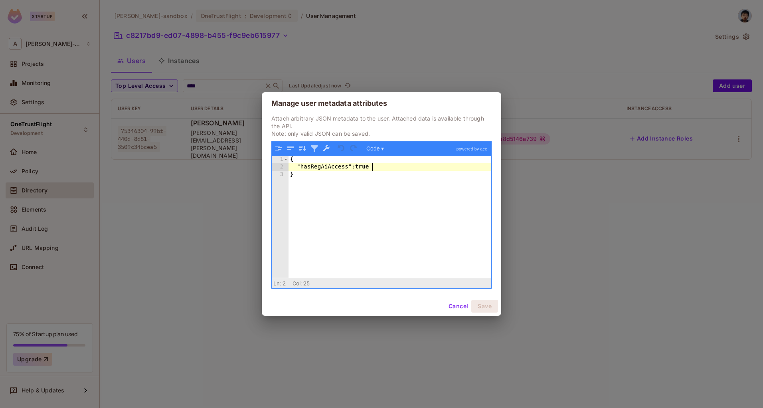
click at [383, 168] on div "{ "hasRegAiAccess" : true }" at bounding box center [390, 225] width 203 height 138
click at [454, 306] on button "Cancel" at bounding box center [459, 306] width 26 height 13
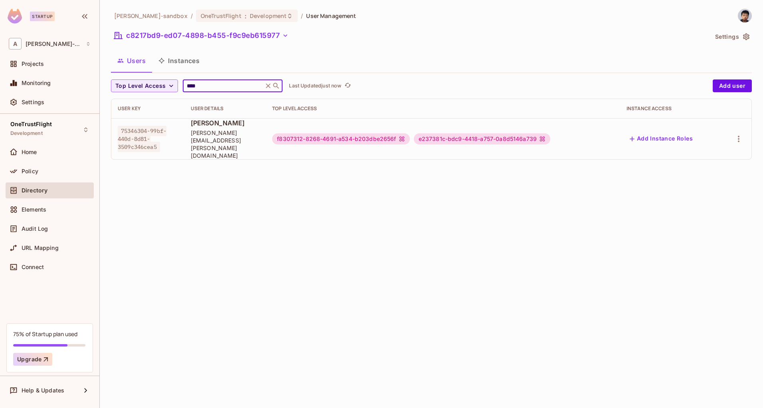
drag, startPoint x: 230, startPoint y: 83, endPoint x: 178, endPoint y: 83, distance: 51.9
click at [178, 83] on div "Top Level Access **** ​ Last Updated just now" at bounding box center [410, 85] width 598 height 13
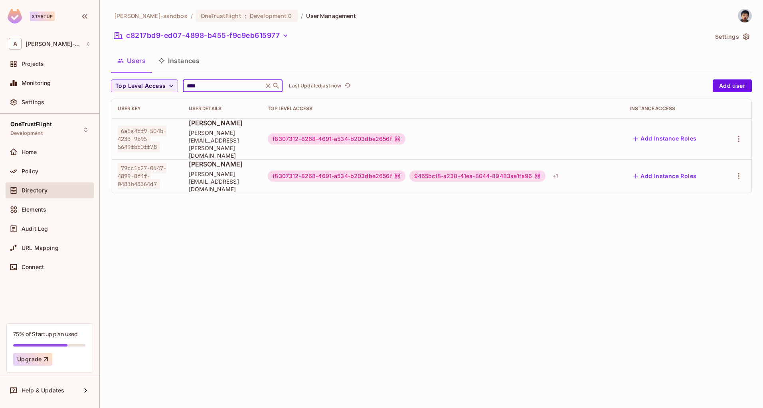
type input "****"
click at [262, 297] on div "alex-trustflight-sandbox / OneTrustFlight : Development / User Management c8217…" at bounding box center [432, 204] width 664 height 408
click at [738, 171] on icon "button" at bounding box center [739, 176] width 10 height 10
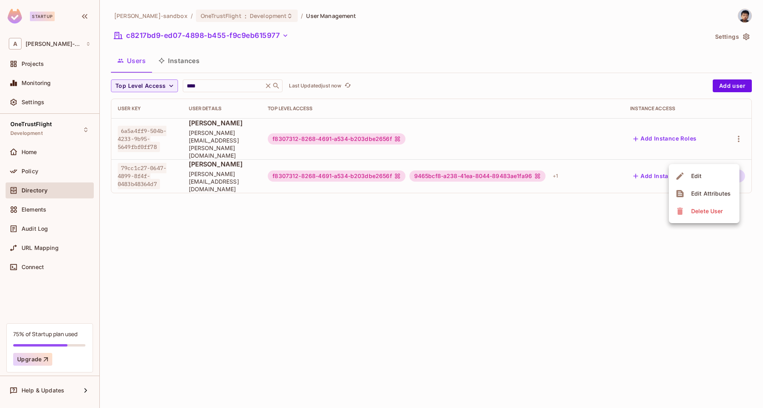
click at [688, 192] on div "Edit Attributes" at bounding box center [705, 193] width 58 height 13
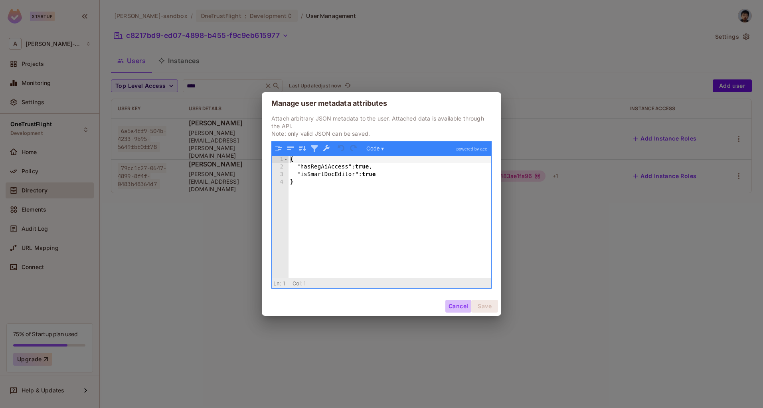
click at [464, 308] on button "Cancel" at bounding box center [459, 306] width 26 height 13
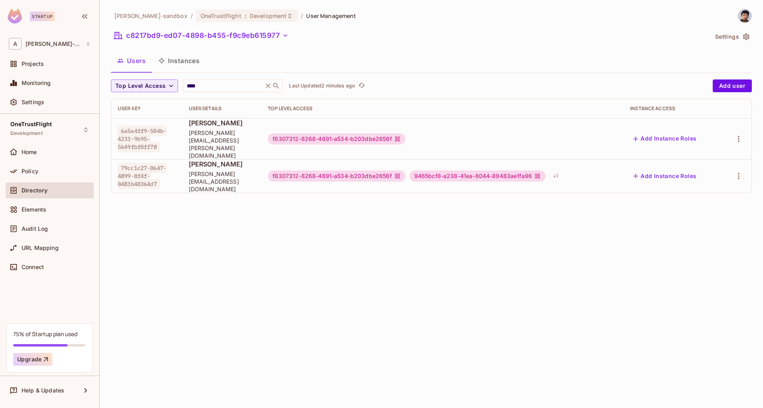
click at [267, 87] on icon at bounding box center [268, 86] width 8 height 8
